Goal: Information Seeking & Learning: Understand process/instructions

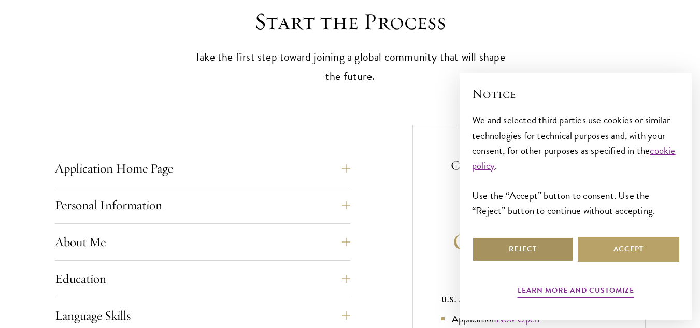
click at [540, 254] on button "Reject" at bounding box center [523, 249] width 102 height 25
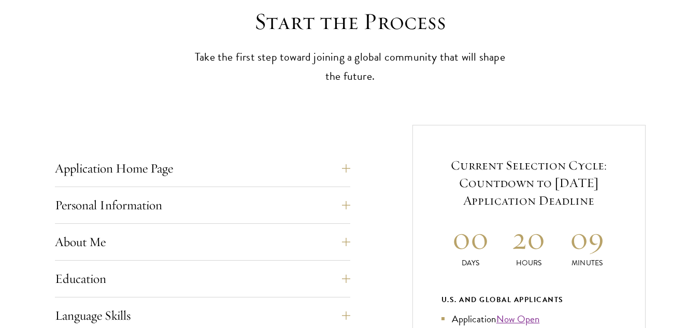
scroll to position [383, 0]
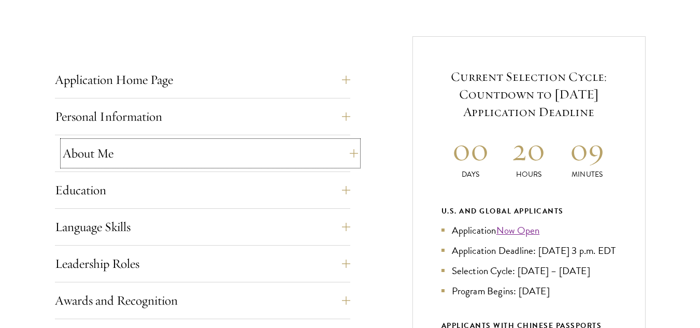
click at [319, 155] on button "About Me" at bounding box center [210, 153] width 295 height 25
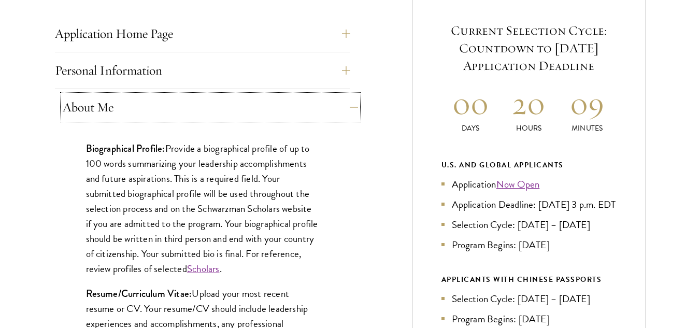
scroll to position [431, 0]
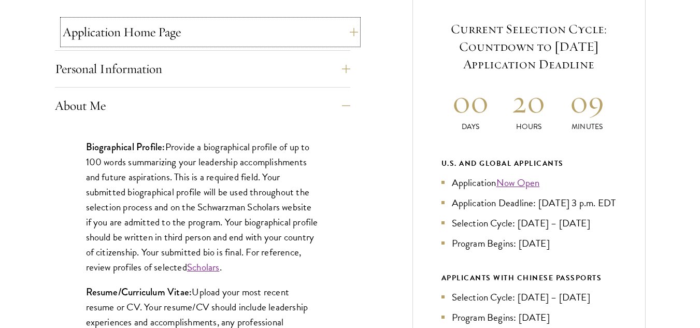
click at [269, 42] on button "Application Home Page" at bounding box center [210, 32] width 295 height 25
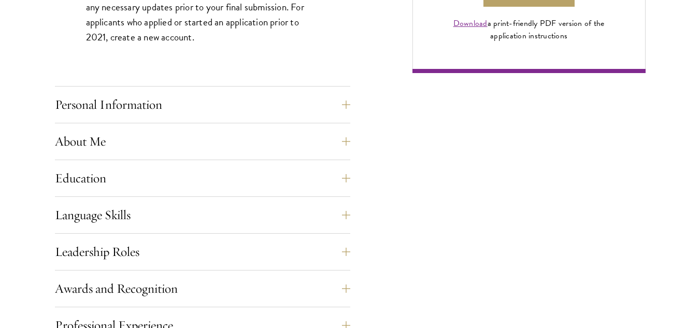
scroll to position [859, 0]
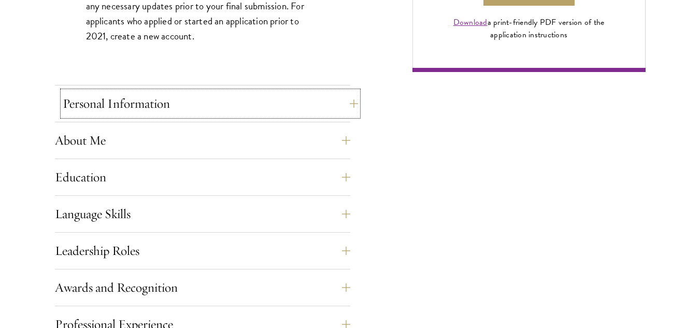
click at [245, 111] on button "Personal Information" at bounding box center [210, 103] width 295 height 25
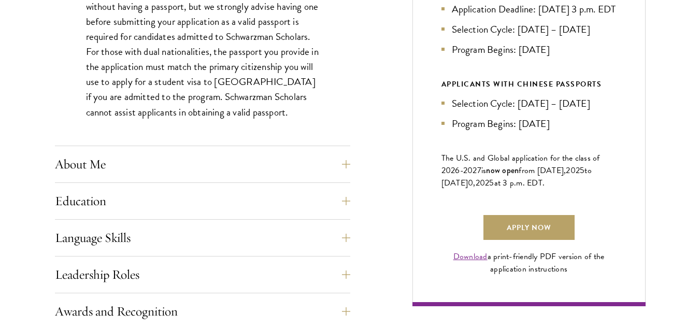
scroll to position [694, 0]
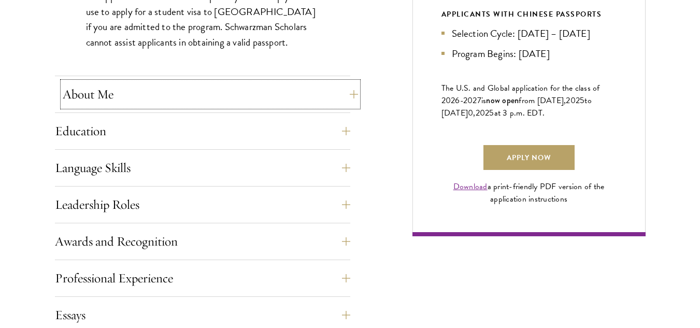
click at [239, 97] on button "About Me" at bounding box center [210, 94] width 295 height 25
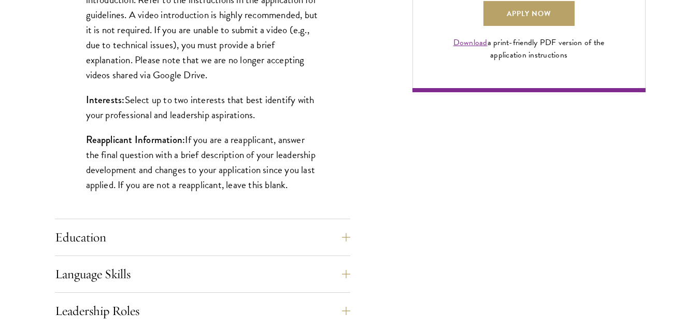
scroll to position [839, 0]
click at [297, 228] on button "Education" at bounding box center [210, 236] width 295 height 25
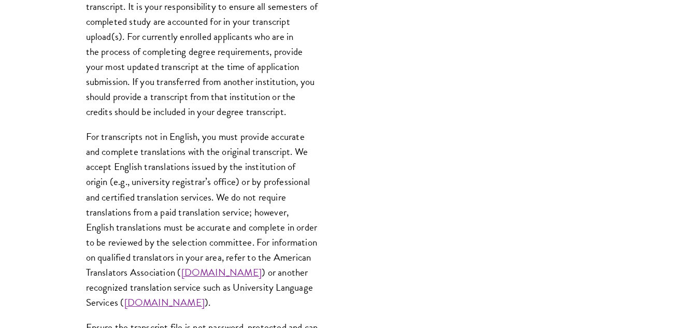
scroll to position [1579, 0]
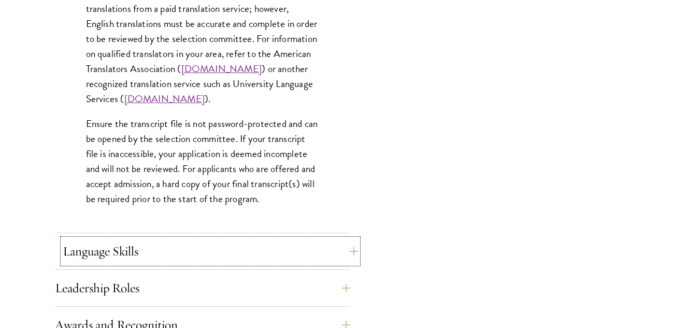
click at [306, 244] on button "Language Skills" at bounding box center [210, 251] width 295 height 25
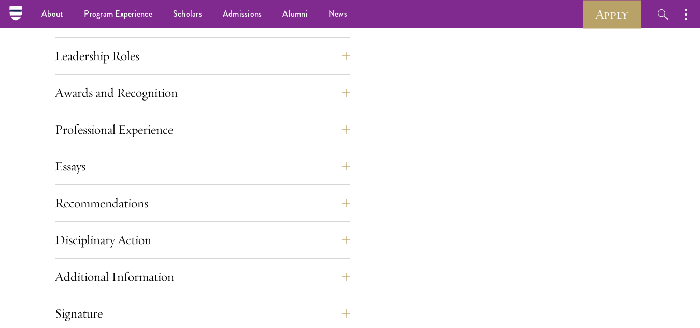
scroll to position [1095, 0]
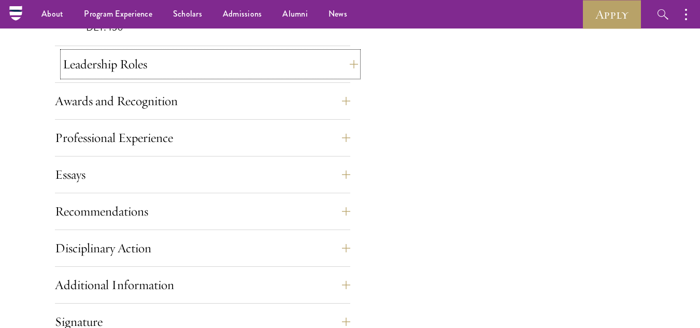
click at [213, 58] on button "Leadership Roles" at bounding box center [210, 64] width 295 height 25
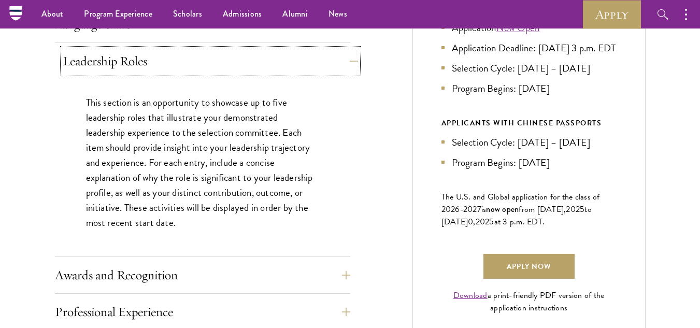
scroll to position [585, 0]
click at [226, 279] on button "Awards and Recognition" at bounding box center [210, 275] width 295 height 25
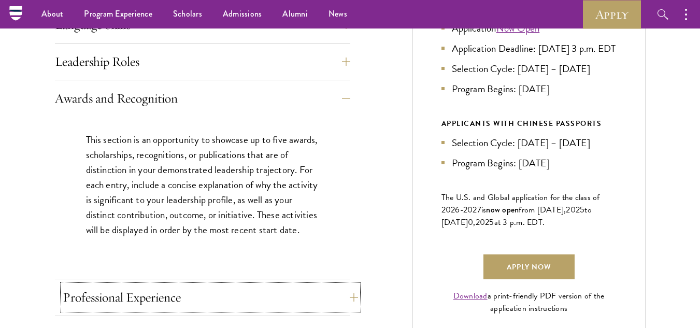
click at [235, 296] on button "Professional Experience" at bounding box center [210, 297] width 295 height 25
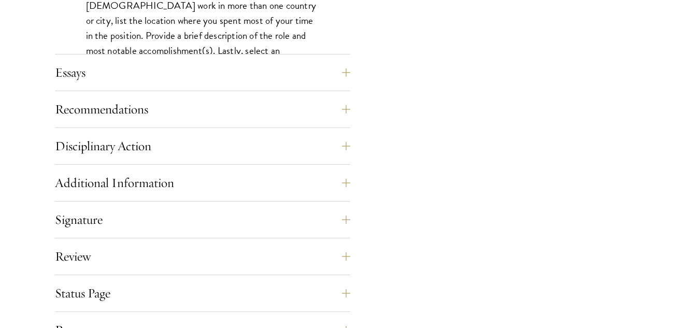
scroll to position [997, 0]
click at [160, 77] on button "Essays" at bounding box center [210, 72] width 295 height 25
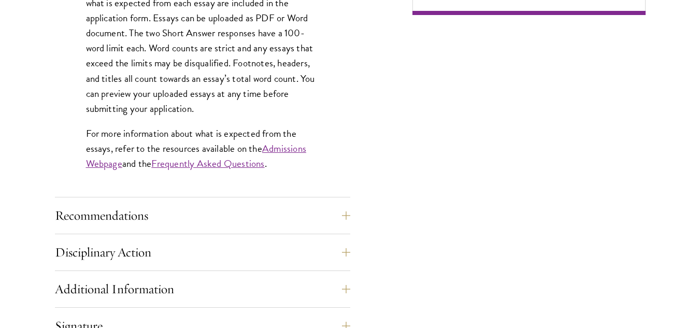
scroll to position [918, 0]
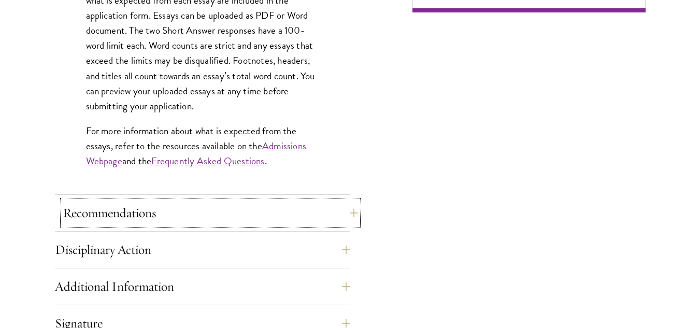
click at [166, 225] on button "Recommendations" at bounding box center [210, 213] width 295 height 25
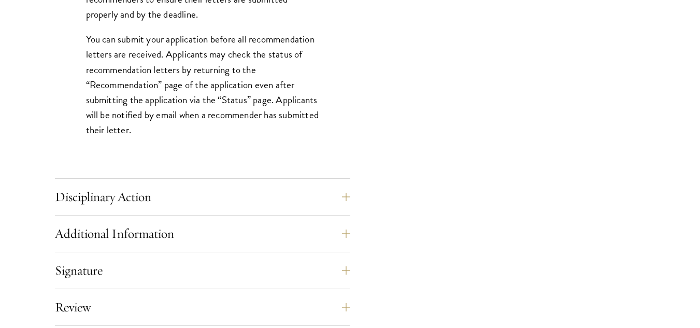
scroll to position [1483, 0]
click at [158, 201] on button "Disciplinary Action" at bounding box center [210, 196] width 295 height 25
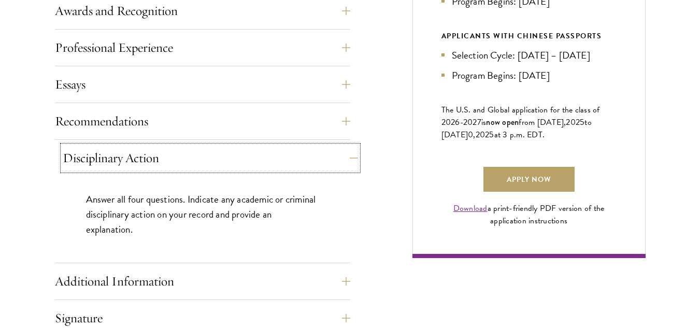
scroll to position [684, 0]
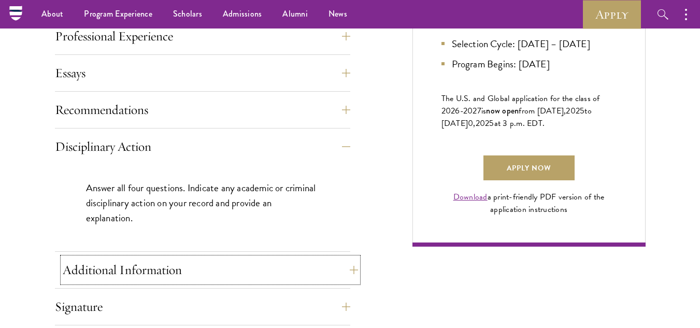
click at [216, 261] on button "Additional Information" at bounding box center [210, 270] width 295 height 25
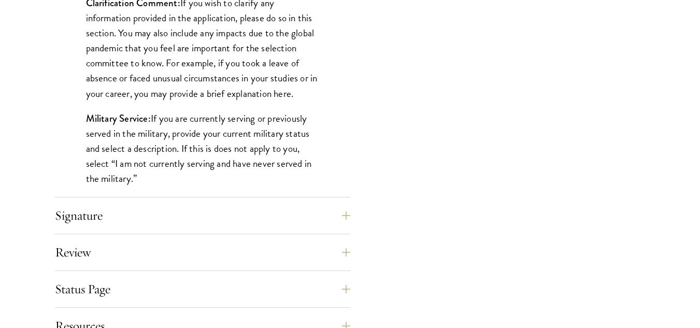
scroll to position [1021, 0]
click at [208, 206] on button "Signature" at bounding box center [210, 215] width 295 height 25
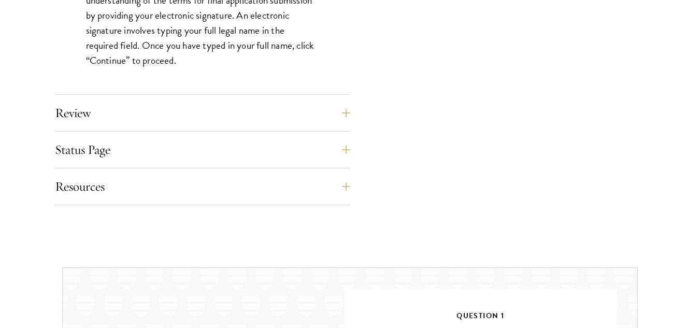
scroll to position [1051, 0]
click at [174, 110] on button "Review" at bounding box center [210, 112] width 295 height 25
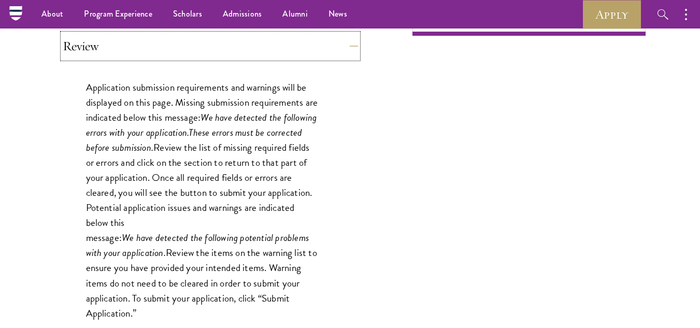
scroll to position [890, 0]
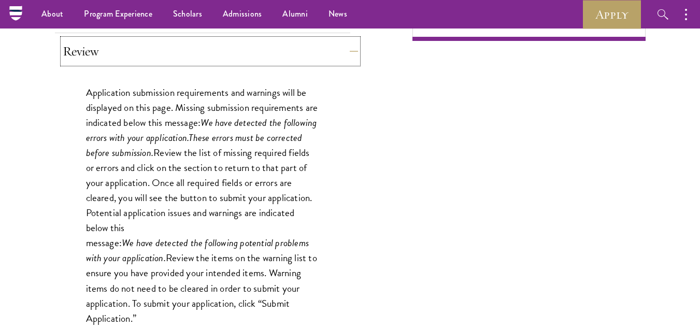
click at [149, 48] on button "Review" at bounding box center [210, 51] width 295 height 25
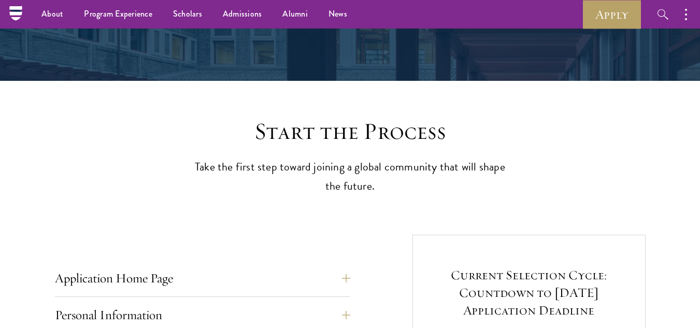
scroll to position [0, 0]
